Goal: Task Accomplishment & Management: Manage account settings

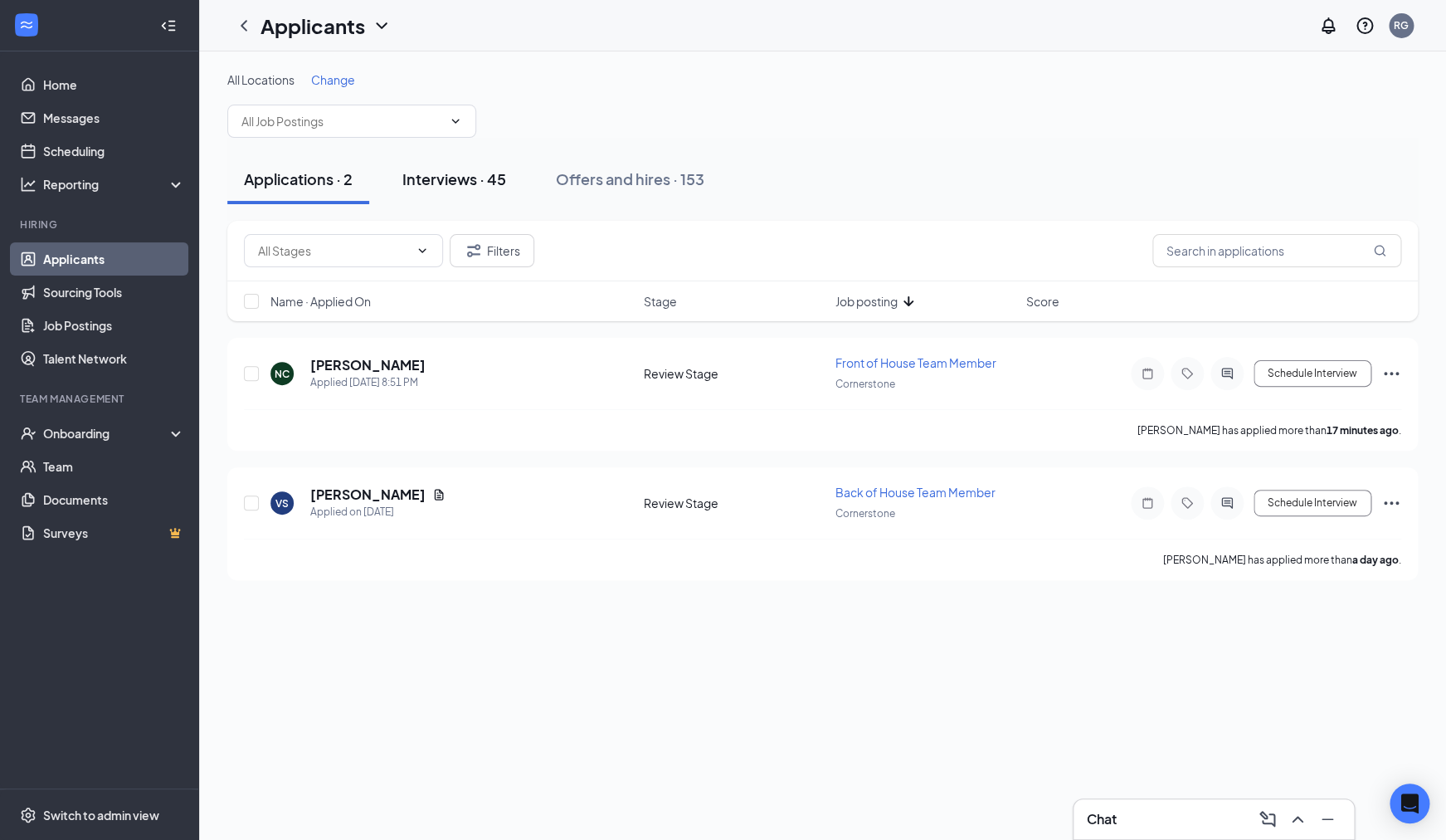
click at [449, 191] on button "Interviews · 45" at bounding box center [454, 180] width 137 height 50
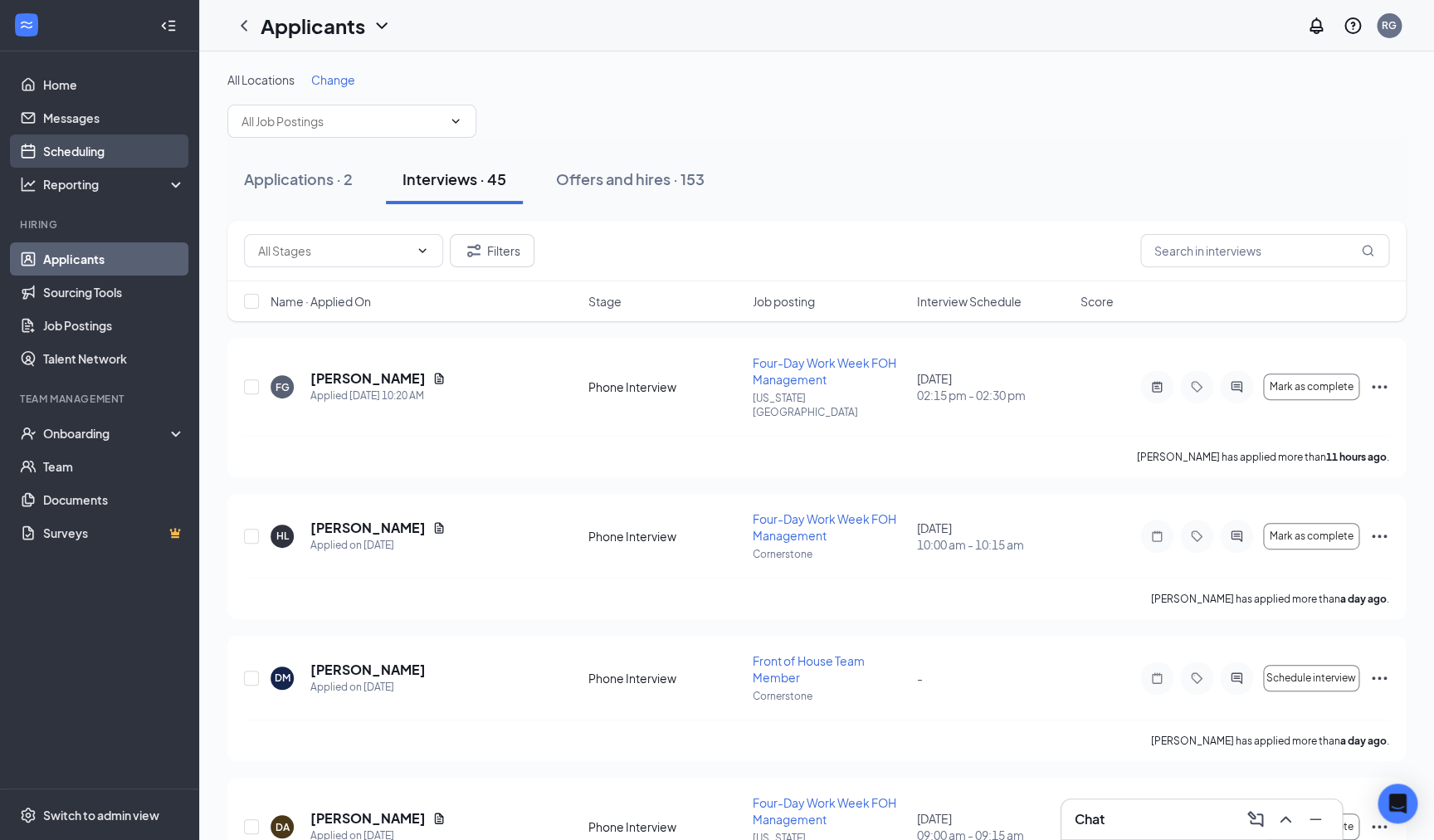
click at [59, 146] on link "Scheduling" at bounding box center [114, 151] width 142 height 33
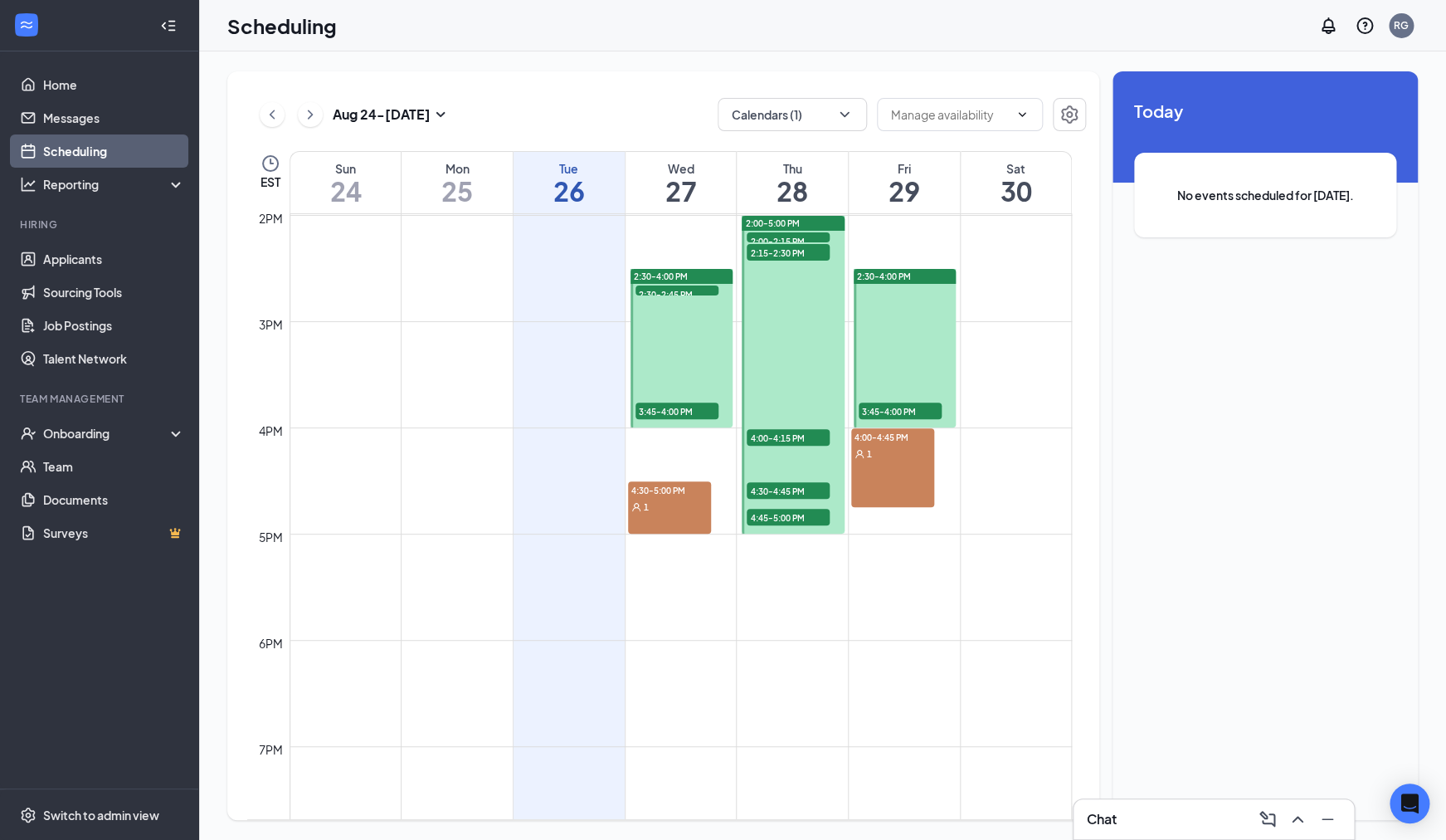
scroll to position [1444, 0]
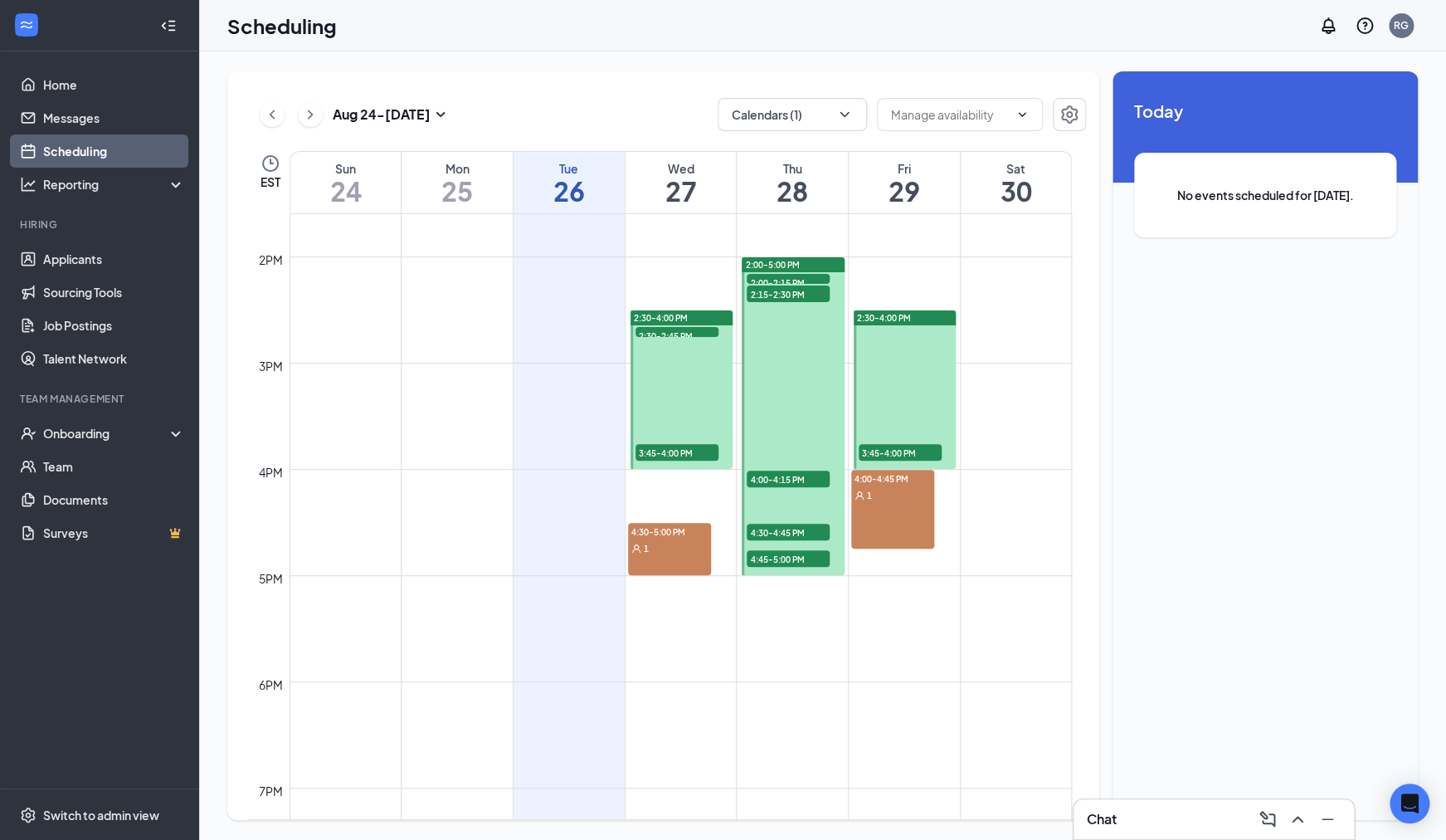
click at [666, 540] on div "1" at bounding box center [669, 547] width 83 height 16
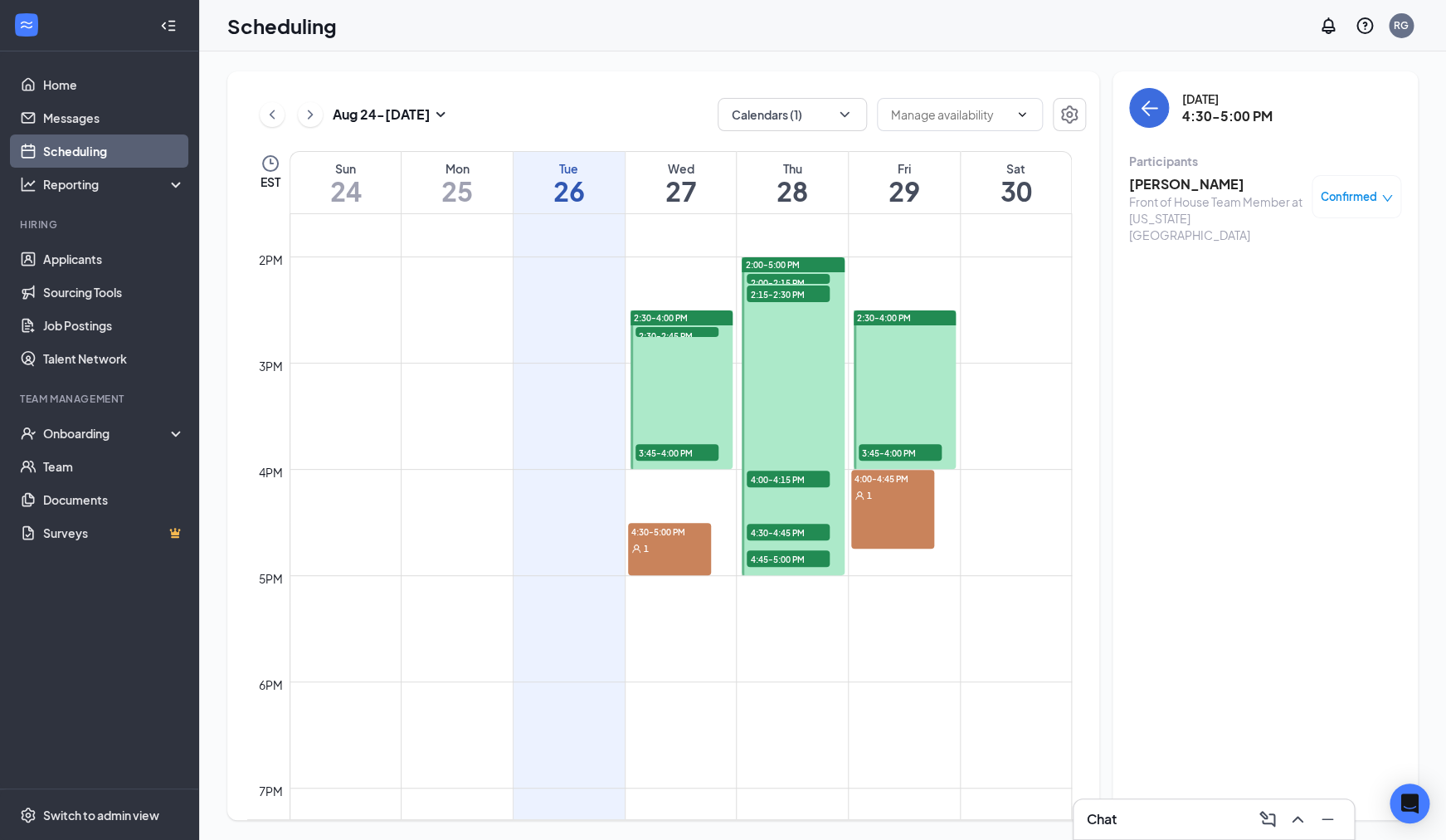
click at [1154, 189] on h3 "[PERSON_NAME]" at bounding box center [1216, 184] width 174 height 18
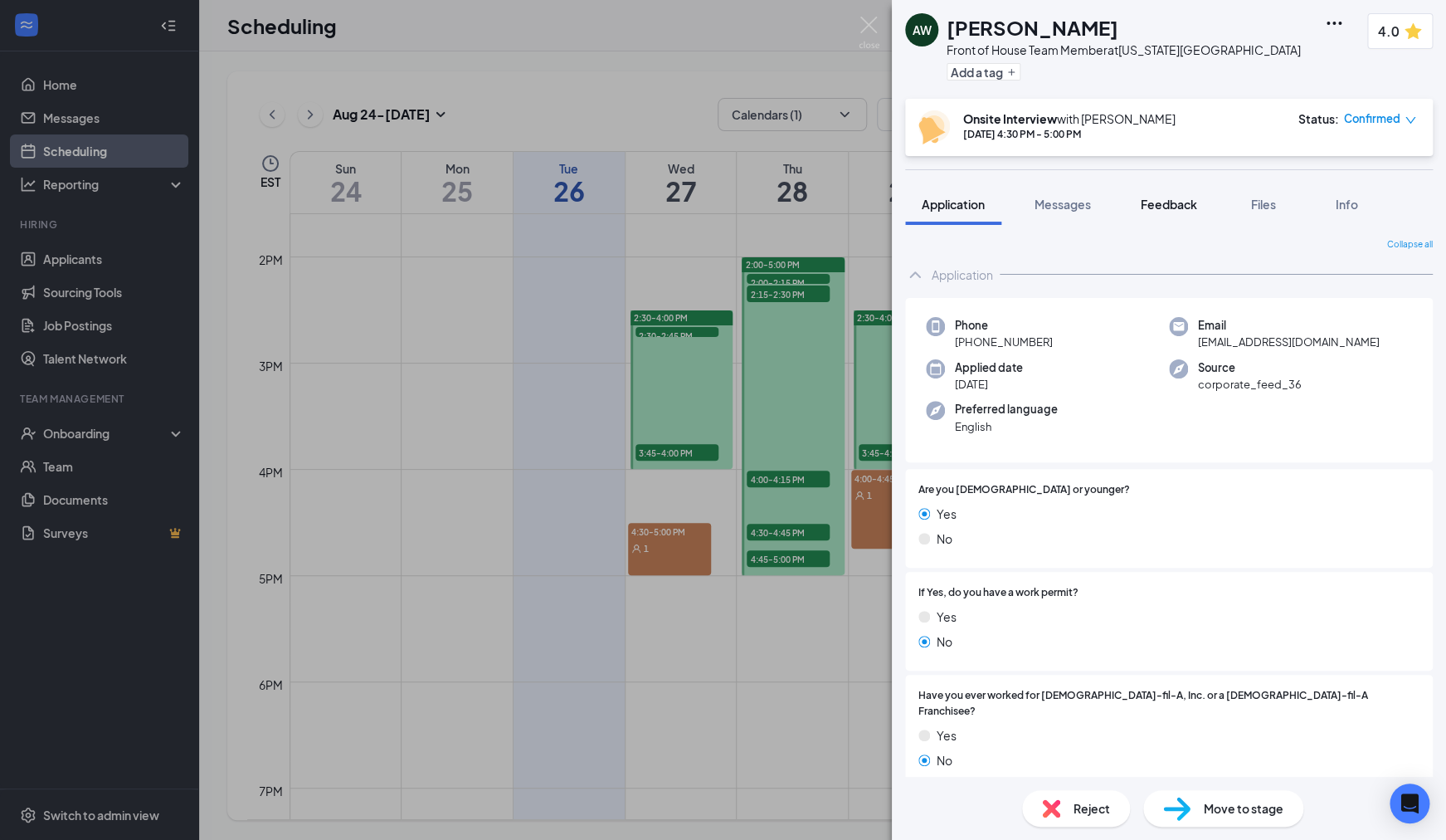
click at [1142, 210] on button "Feedback" at bounding box center [1169, 204] width 90 height 41
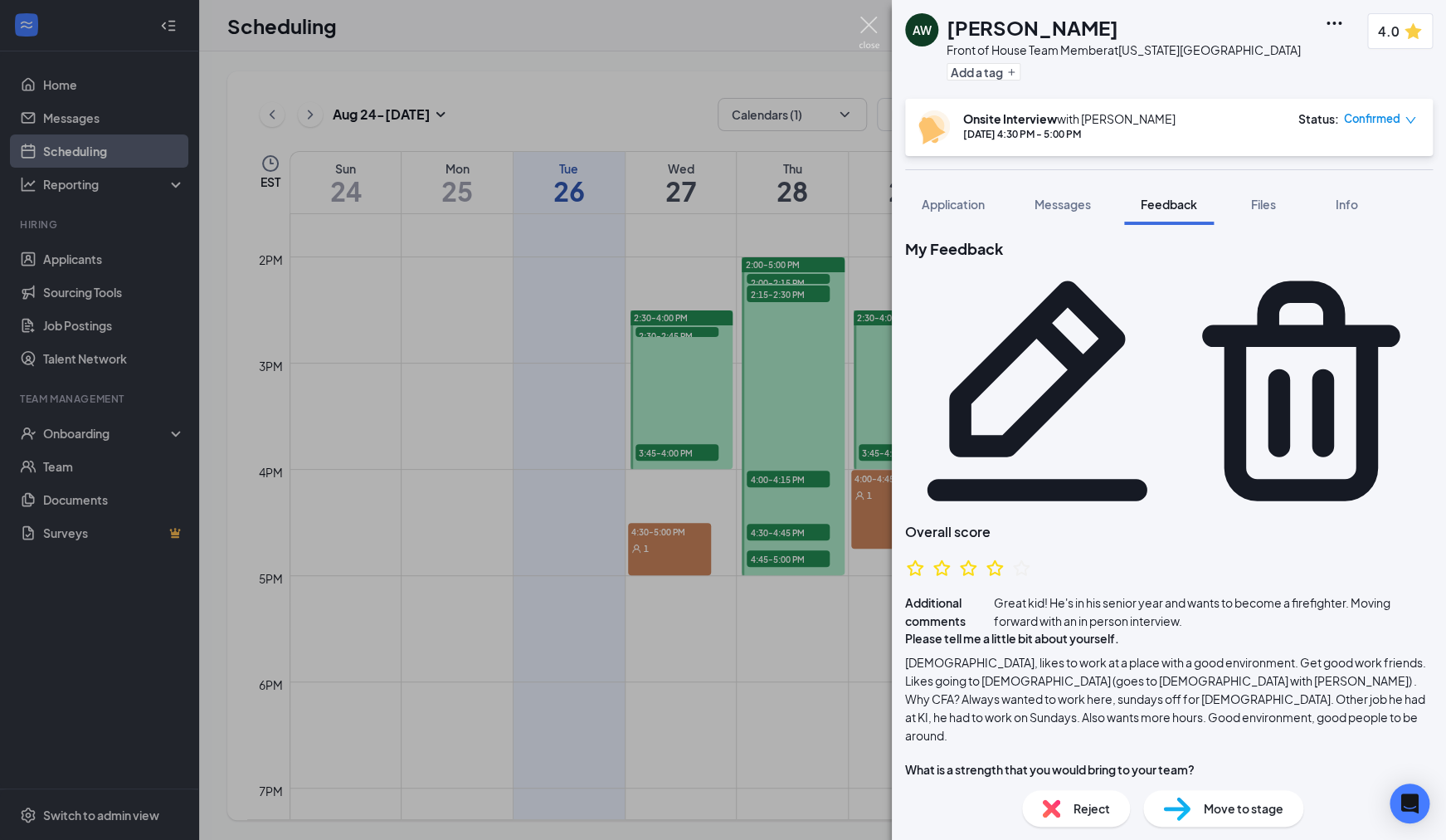
click at [865, 29] on img at bounding box center [869, 32] width 21 height 32
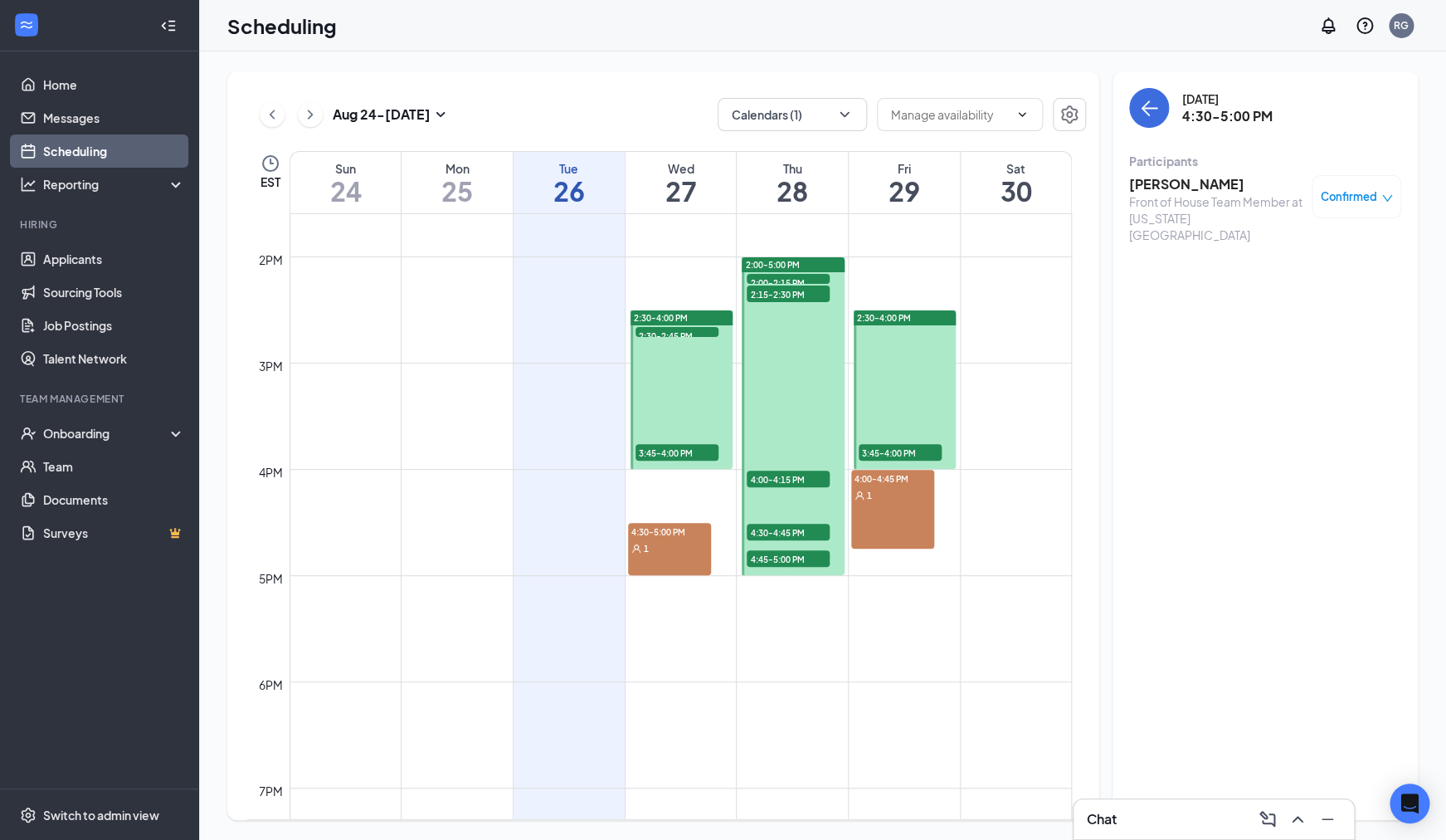
click at [1348, 199] on span "Confirmed" at bounding box center [1348, 196] width 56 height 16
click at [1341, 256] on span "Request Reschedule" at bounding box center [1293, 264] width 114 height 18
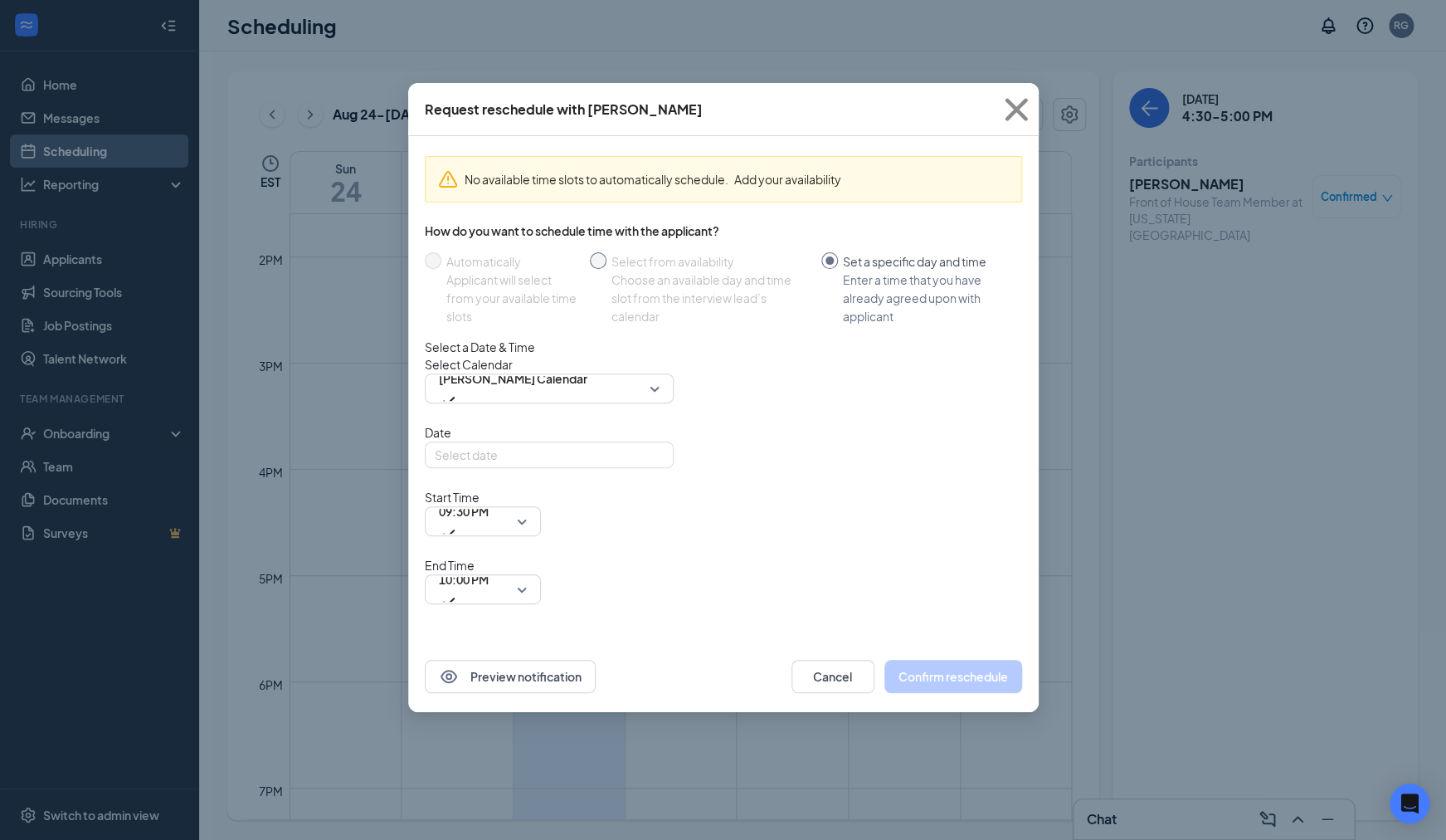
type input "[DATE]"
click at [1014, 111] on icon "Cross" at bounding box center [1016, 109] width 22 height 22
